Goal: Task Accomplishment & Management: Complete application form

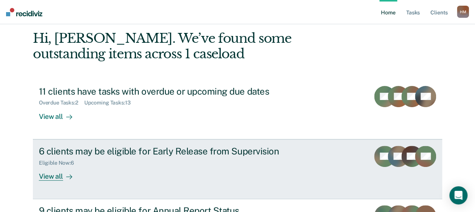
scroll to position [79, 0]
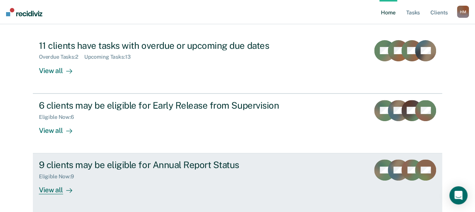
click at [53, 190] on div "View all" at bounding box center [60, 186] width 42 height 15
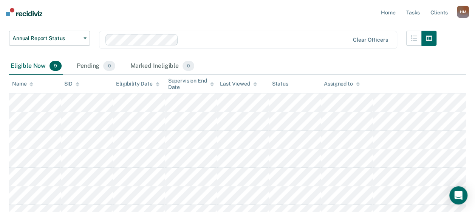
scroll to position [76, 0]
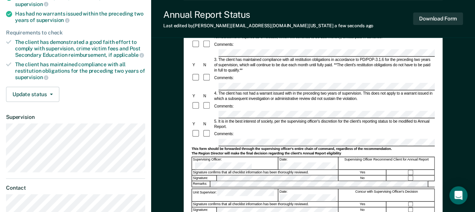
scroll to position [247, 0]
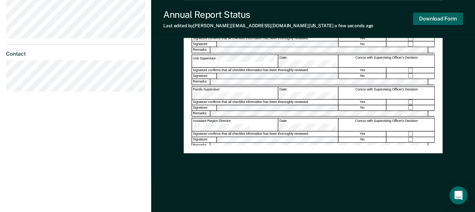
click at [429, 17] on button "Download Form" at bounding box center [438, 18] width 50 height 12
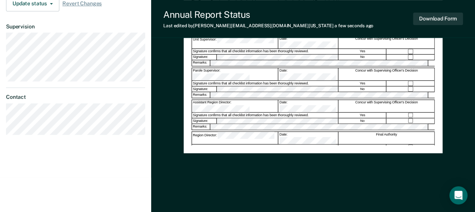
scroll to position [0, 0]
